Goal: Information Seeking & Learning: Understand process/instructions

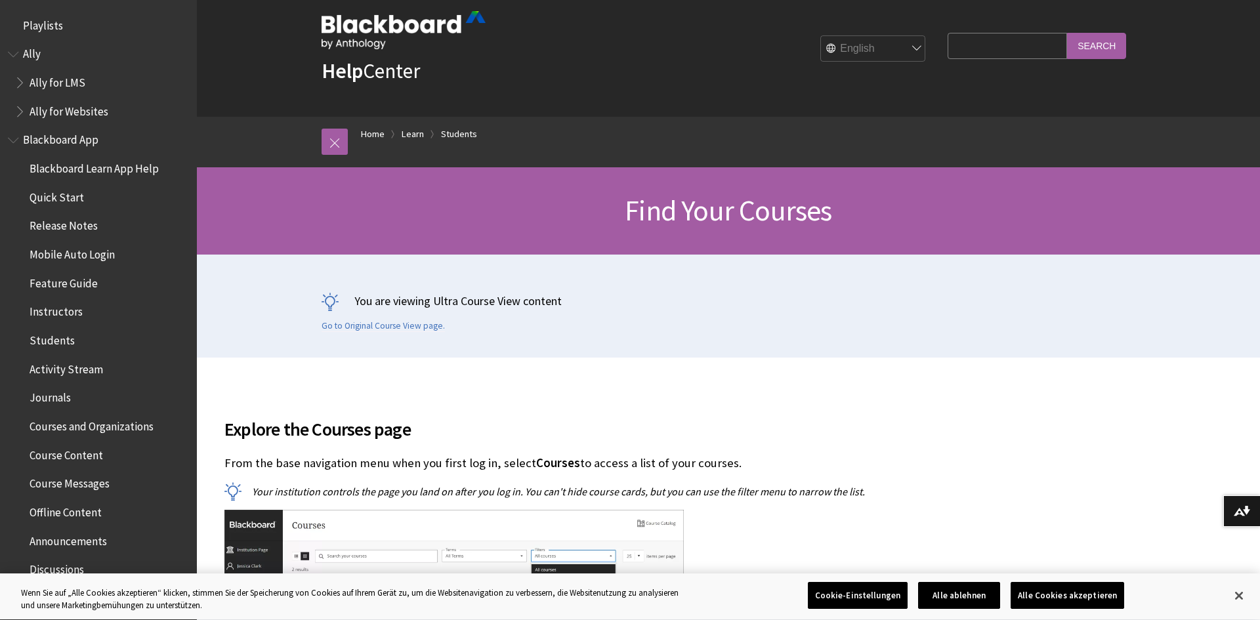
scroll to position [1408, 0]
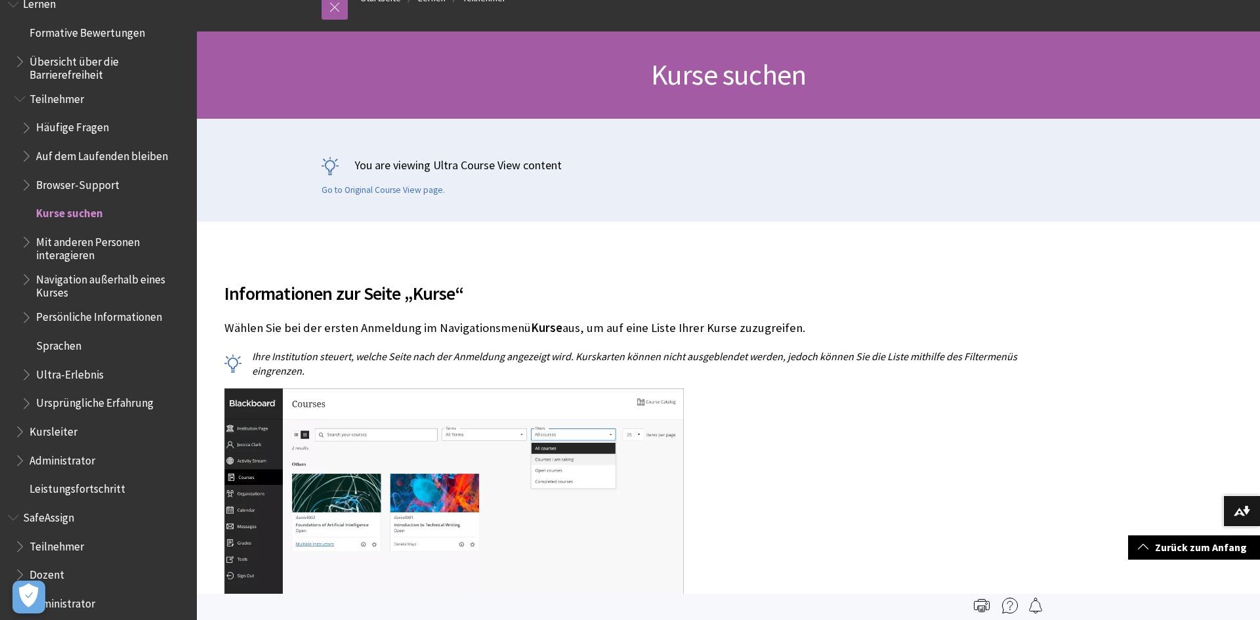
scroll to position [34, 0]
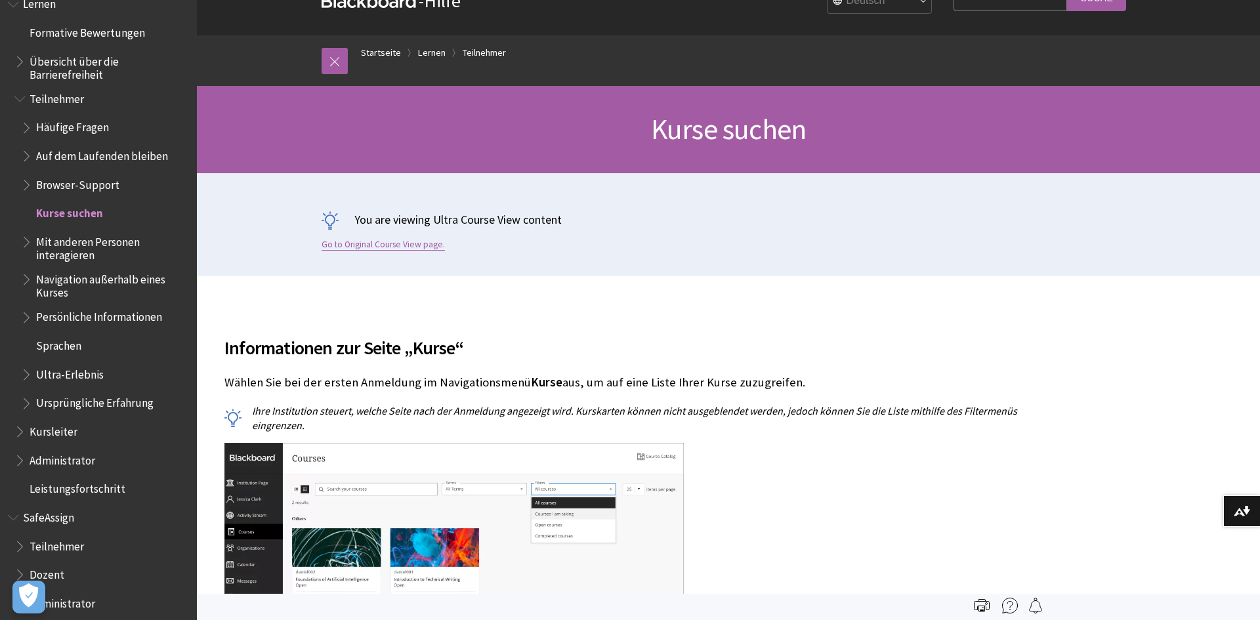
click at [368, 247] on link "Go to Original Course View page." at bounding box center [383, 245] width 123 height 12
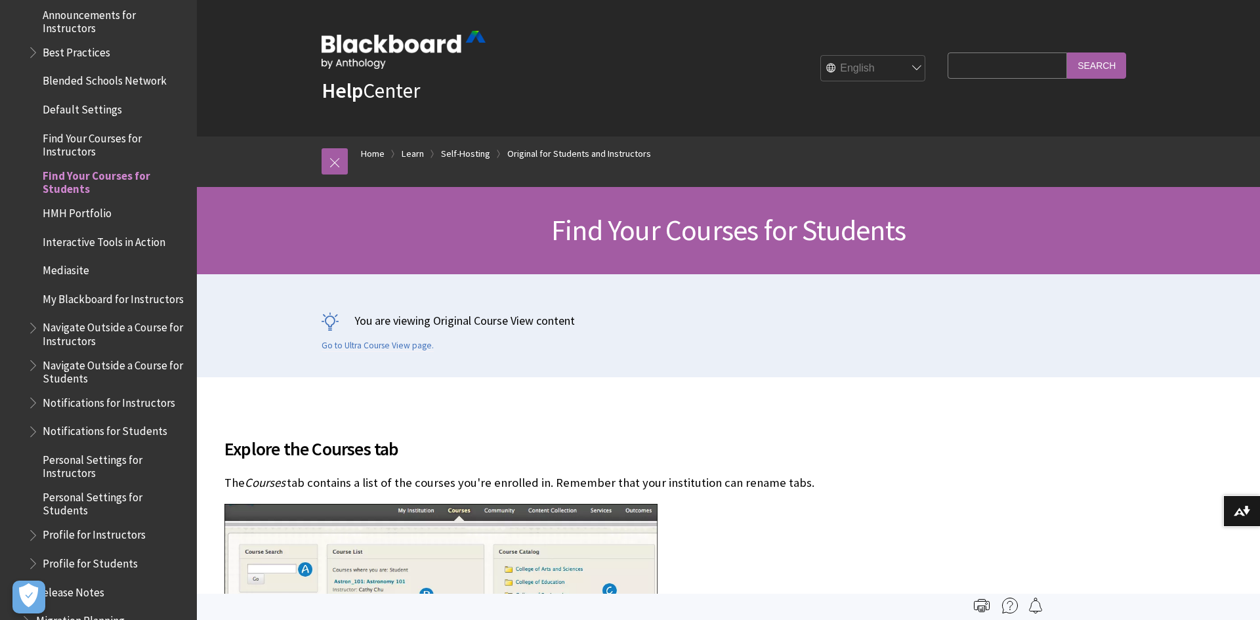
scroll to position [1246, 0]
